Goal: Task Accomplishment & Management: Use online tool/utility

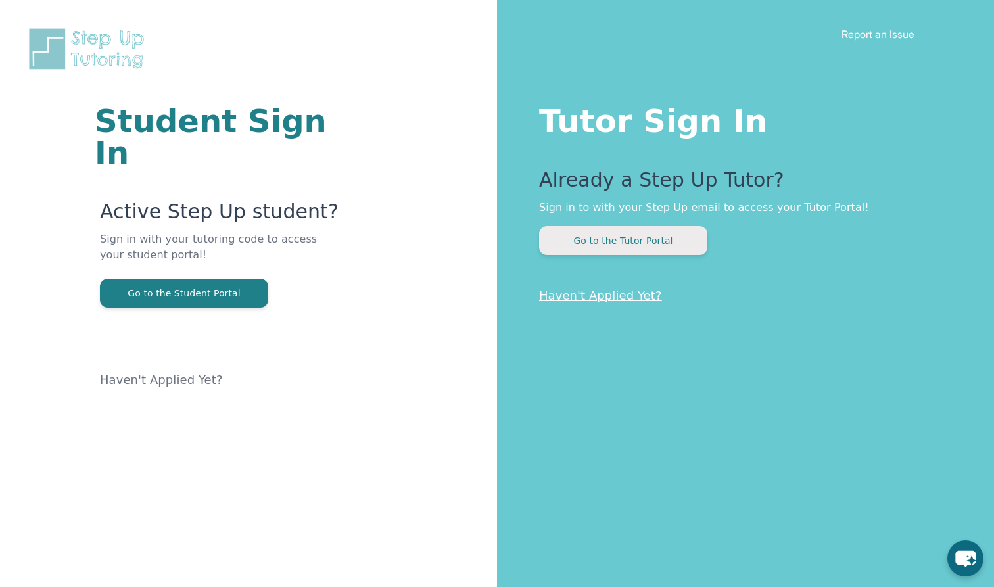
click at [697, 252] on button "Go to the Tutor Portal" at bounding box center [623, 240] width 168 height 29
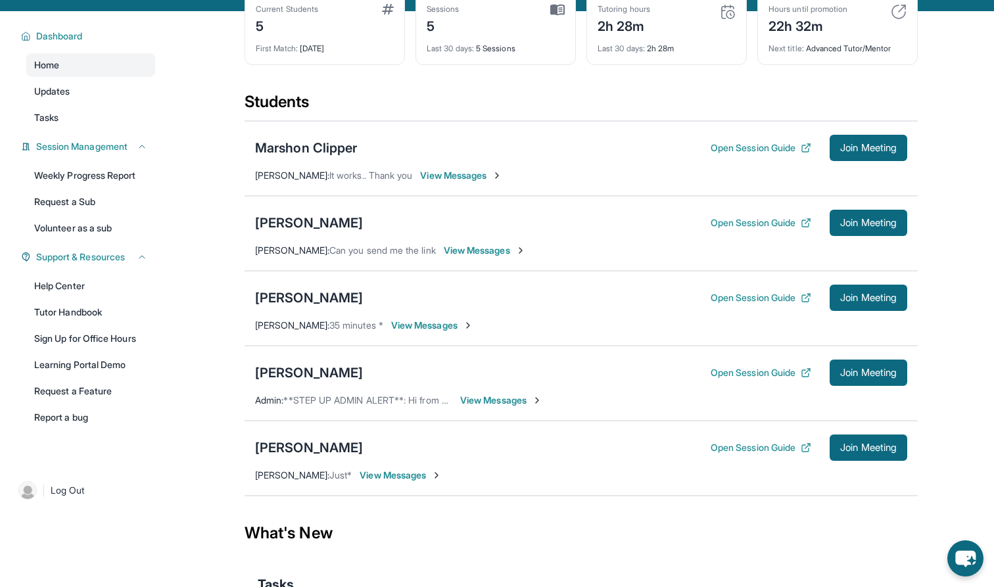
scroll to position [76, 0]
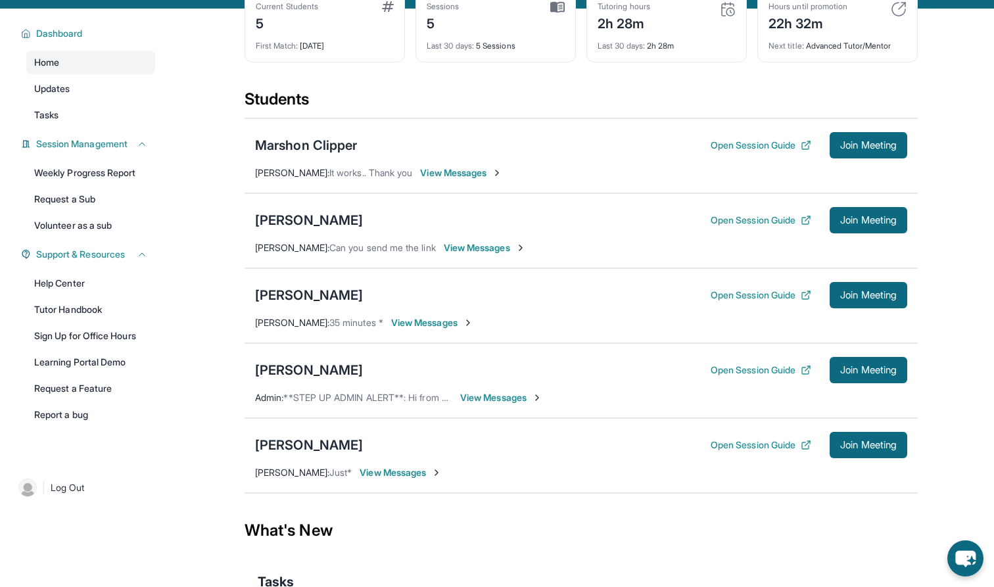
click at [487, 254] on span "View Messages" at bounding box center [485, 247] width 82 height 13
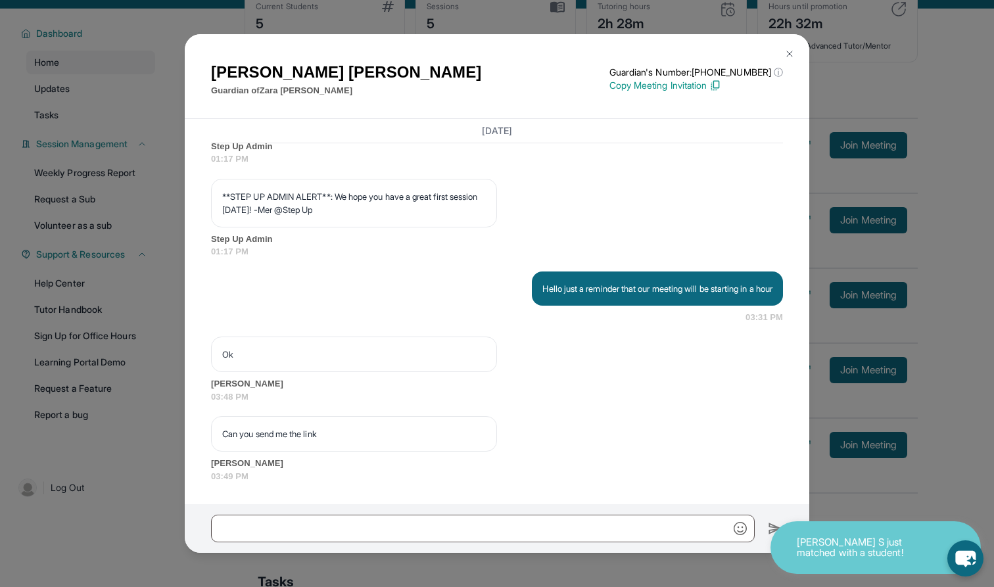
scroll to position [2073, 0]
click at [645, 85] on p "Copy Meeting Invitation" at bounding box center [696, 85] width 174 height 13
click at [407, 511] on div at bounding box center [497, 528] width 624 height 49
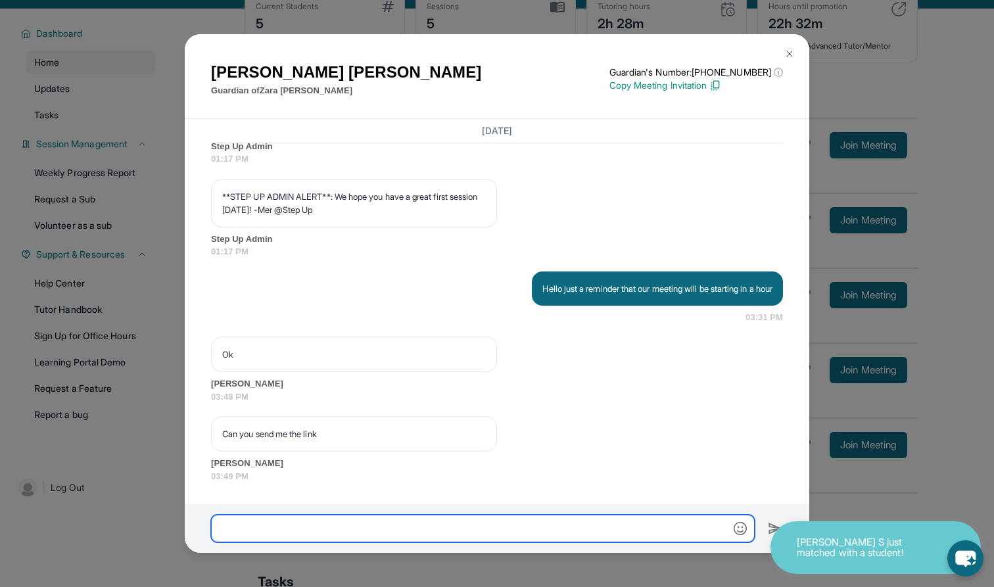
click at [392, 539] on input "text" at bounding box center [483, 529] width 544 height 28
paste input "**********"
type input "**********"
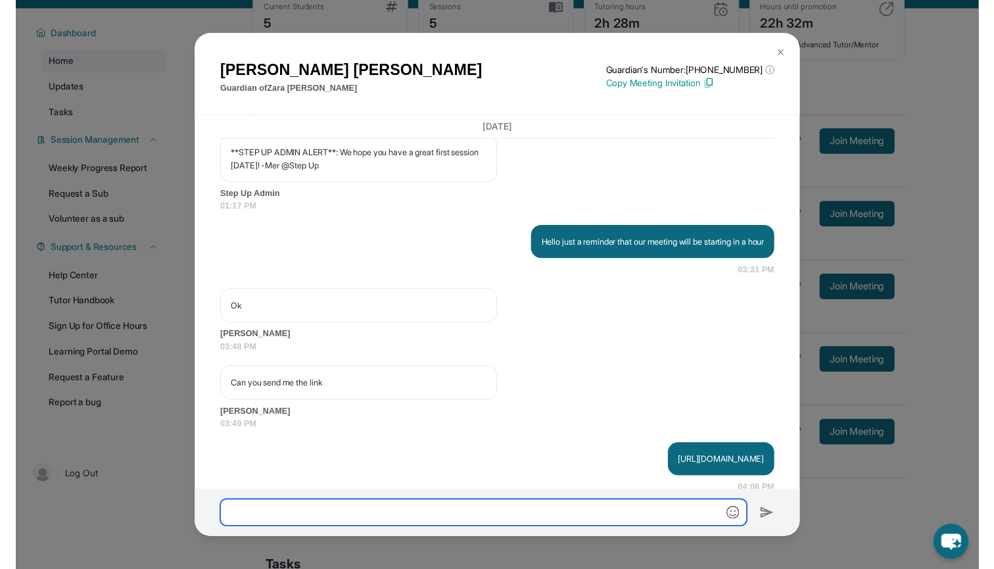
scroll to position [2138, 0]
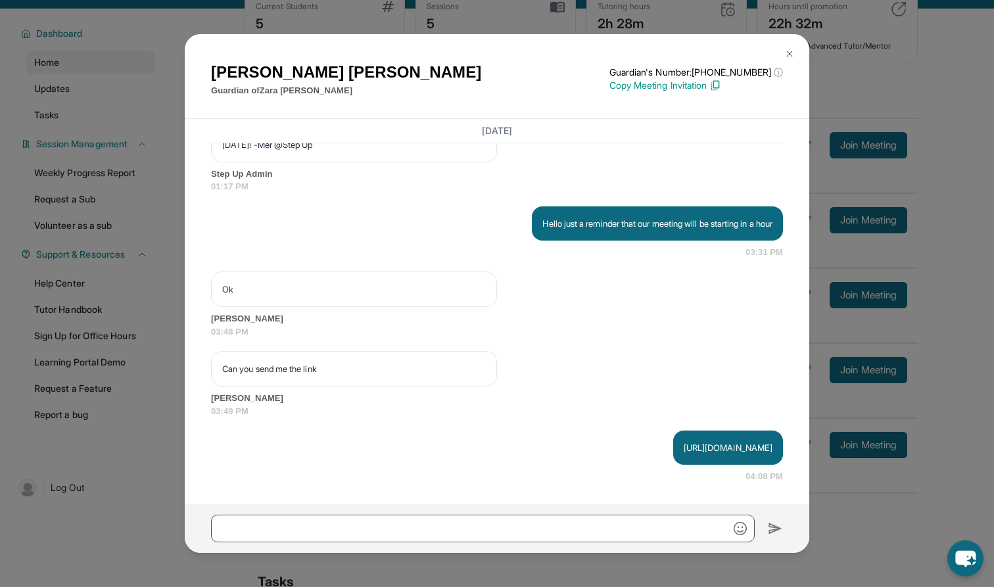
click at [791, 52] on img at bounding box center [789, 54] width 11 height 11
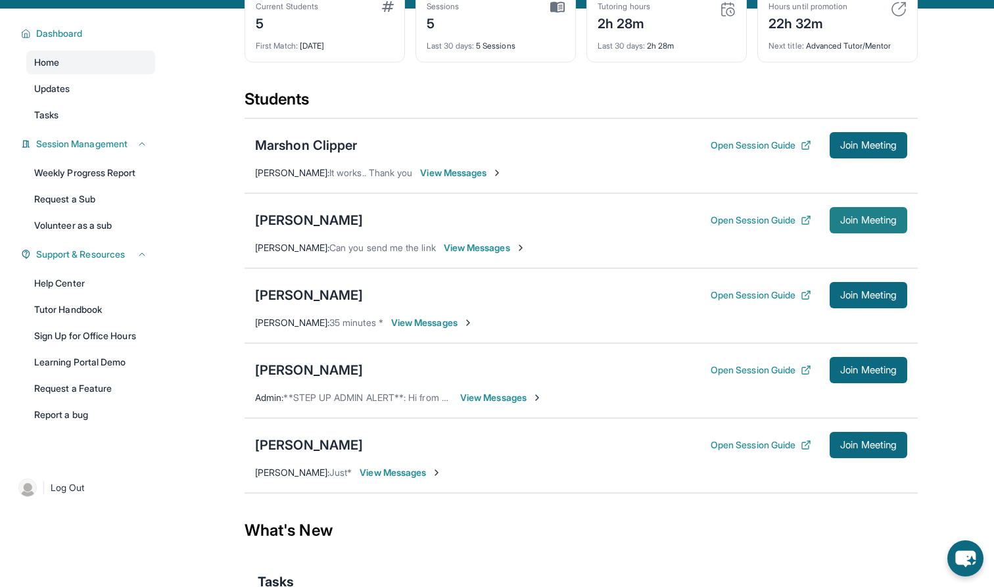
click at [872, 233] on button "Join Meeting" at bounding box center [869, 220] width 78 height 26
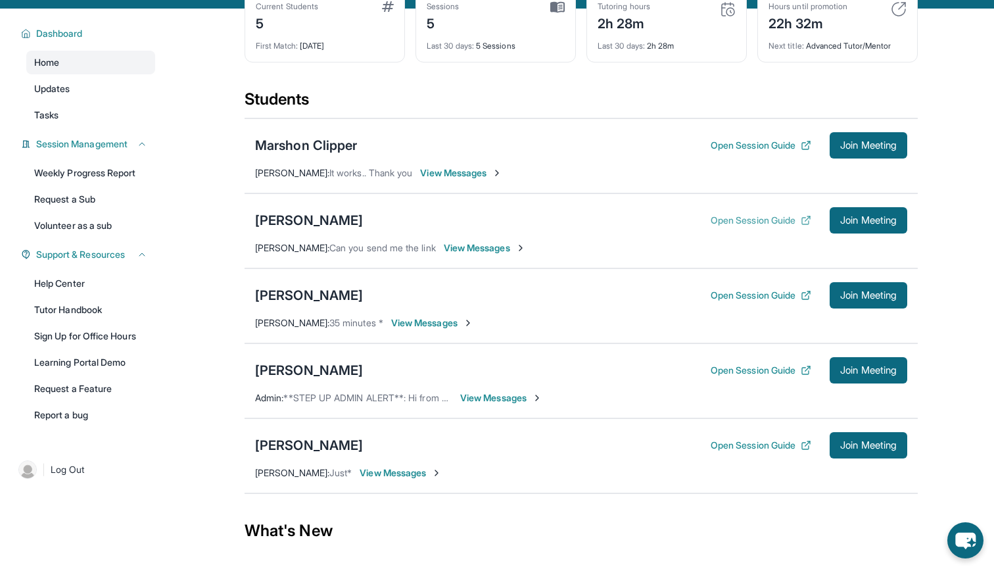
click at [781, 227] on button "Open Session Guide" at bounding box center [761, 220] width 101 height 13
click at [729, 150] on button "Open Session Guide" at bounding box center [761, 145] width 101 height 13
click at [732, 227] on button "Open Session Guide" at bounding box center [761, 220] width 101 height 13
click at [726, 308] on div "Open Session Guide Join Meeting" at bounding box center [809, 295] width 197 height 26
click at [726, 302] on button "Open Session Guide" at bounding box center [761, 295] width 101 height 13
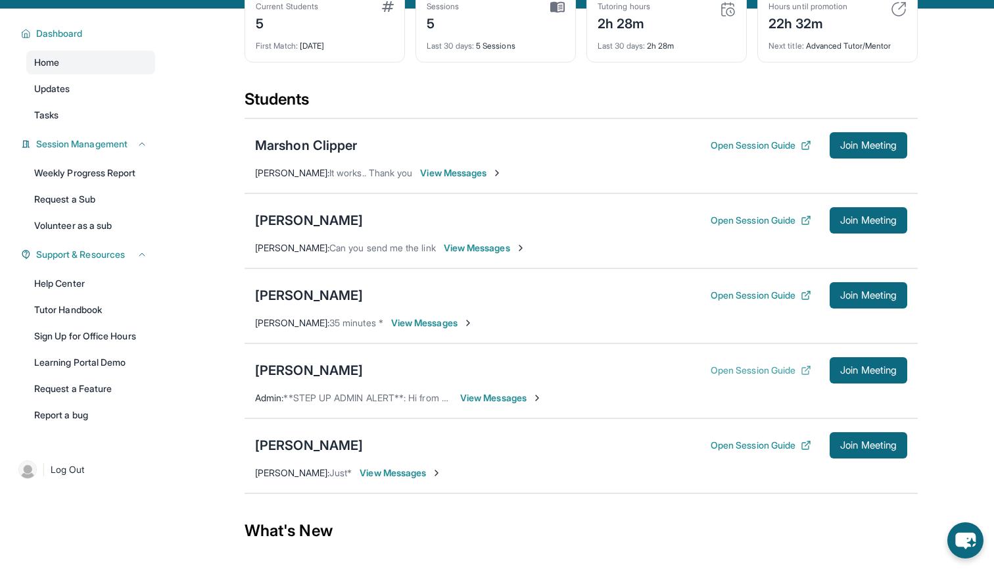
click at [755, 377] on button "Open Session Guide" at bounding box center [761, 369] width 101 height 13
click at [738, 446] on div "Open Session Guide Join Meeting" at bounding box center [809, 445] width 197 height 26
click at [738, 451] on button "Open Session Guide" at bounding box center [761, 444] width 101 height 13
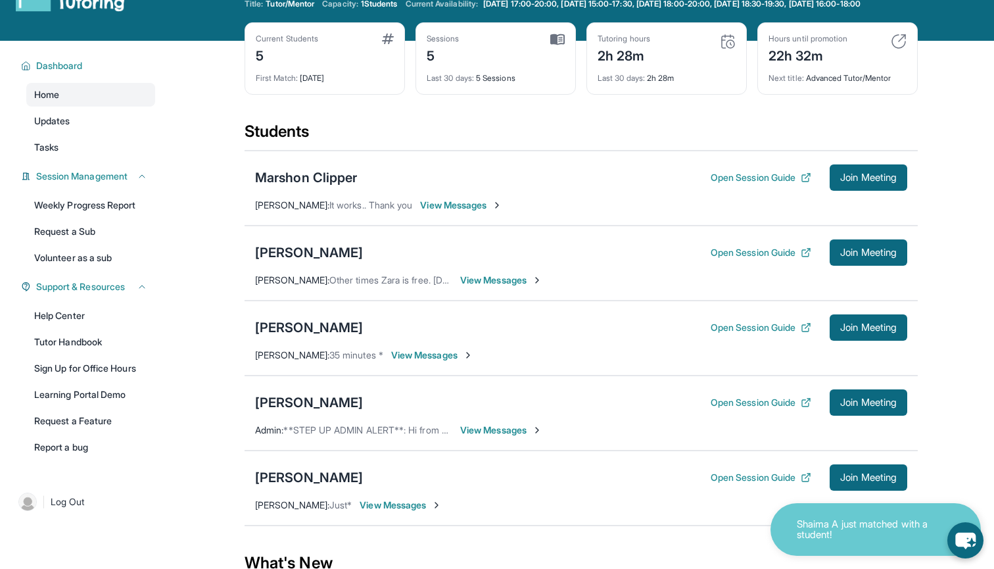
scroll to position [51, 0]
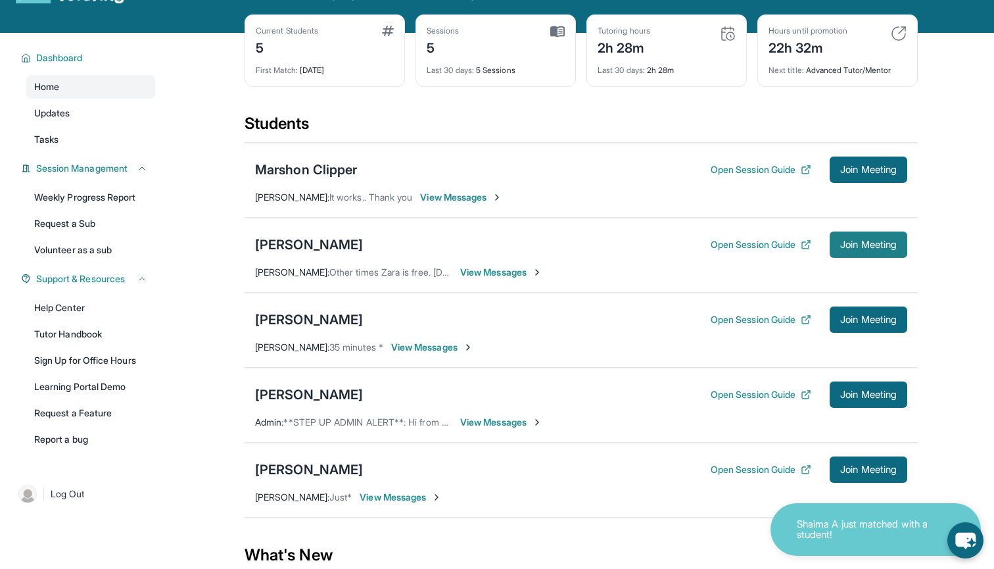
click at [840, 248] on span "Join Meeting" at bounding box center [868, 245] width 57 height 8
